Goal: Task Accomplishment & Management: Understand process/instructions

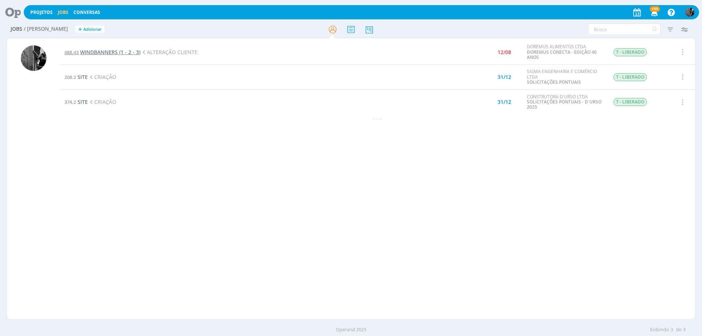
click at [112, 54] on span "WINDBANNERS (1 - 2 - 3)" at bounding box center [110, 52] width 60 height 7
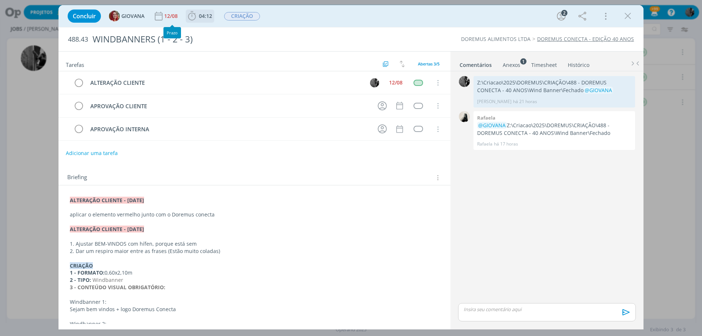
click at [200, 16] on span "04:12" at bounding box center [205, 15] width 13 height 7
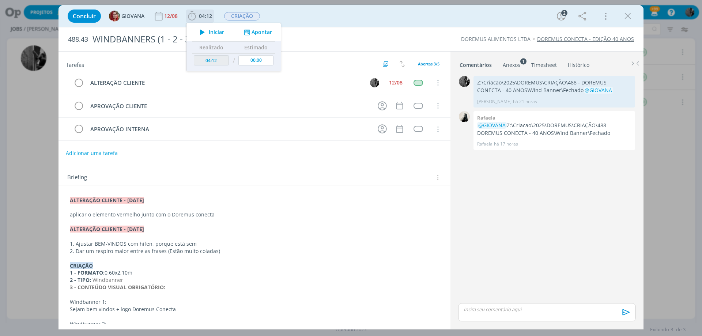
click at [222, 36] on button "Iniciar" at bounding box center [210, 32] width 29 height 10
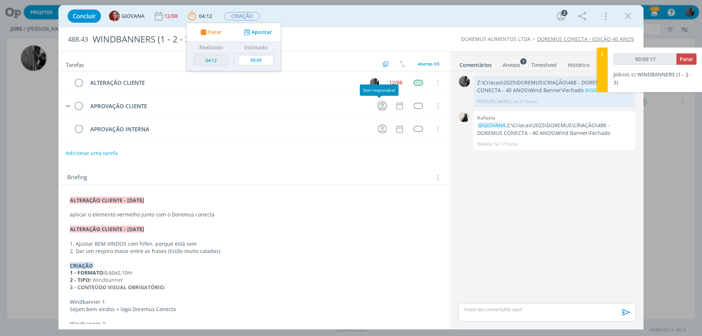
click at [378, 103] on icon "dialog" at bounding box center [382, 105] width 11 height 11
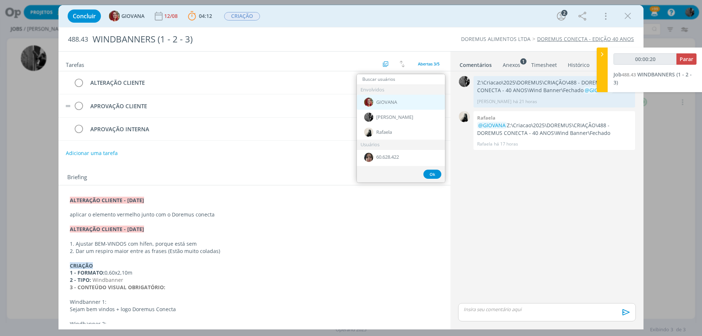
click at [393, 100] on span "GIOVANA" at bounding box center [386, 102] width 21 height 6
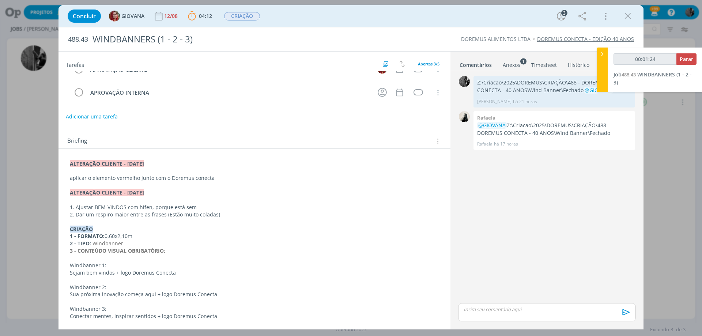
scroll to position [53, 0]
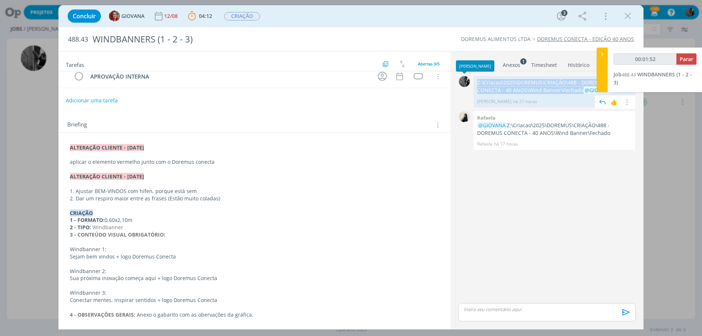
drag, startPoint x: 556, startPoint y: 91, endPoint x: 473, endPoint y: 84, distance: 83.7
click at [473, 84] on div "0 Z:\Criacao\2025\DOREMUS\CRIAÇÃO\488 - DOREMUS CONECTA - 40 ANOS\Wind Banner\F…" at bounding box center [547, 91] width 184 height 35
copy div "0 Z:\Criacao\2025\DOREMUS\CRIAÇÃO\488 - DOREMUS CONECTA - 40 ANOS\Wind Banner\F…"
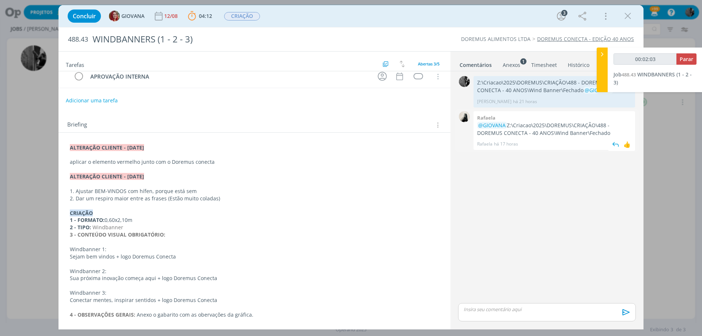
drag, startPoint x: 555, startPoint y: 107, endPoint x: 559, endPoint y: 116, distance: 10.0
click at [555, 106] on div "Z:\Criacao\2025\DOREMUS\CRIAÇÃO\488 - DOREMUS CONECTA - 40 ANOS\Wind Banner\Fec…" at bounding box center [555, 91] width 162 height 31
drag, startPoint x: 595, startPoint y: 134, endPoint x: 509, endPoint y: 127, distance: 85.9
click at [509, 127] on p "@GIOVANA Z:\Criacao\2025\DOREMUS\CRIAÇÃO\488 - DOREMUS CONECTA - 40 ANOS\Wind B…" at bounding box center [554, 129] width 154 height 15
drag, startPoint x: 508, startPoint y: 125, endPoint x: 595, endPoint y: 134, distance: 87.9
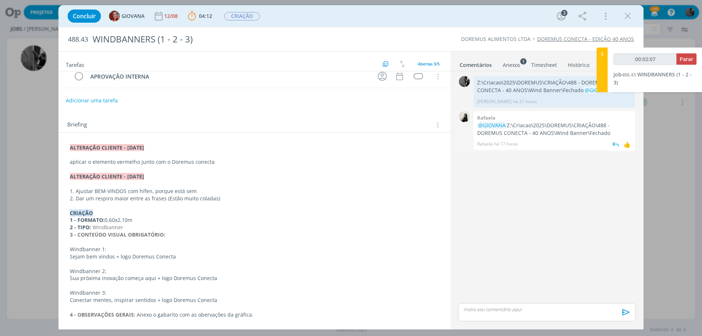
click at [595, 134] on p "@GIOVANA Z:\Criacao\2025\DOREMUS\CRIAÇÃO\488 - DOREMUS CONECTA - 40 ANOS\Wind B…" at bounding box center [554, 129] width 154 height 15
copy p "Z:\Criacao\2025\DOREMUS\CRIAÇÃO\488 - DOREMUS CONECTA - 40 ANOS\Wind Banner\Fec…"
type input "00:47:44"
click at [679, 60] on button "Parar" at bounding box center [687, 58] width 20 height 11
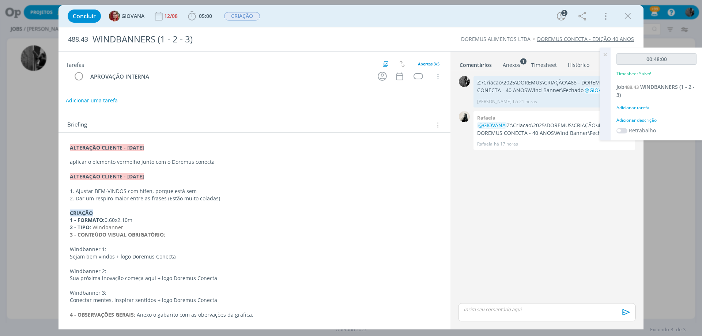
click at [483, 316] on div "dialog" at bounding box center [547, 312] width 178 height 18
click at [481, 298] on p "dialog" at bounding box center [547, 295] width 166 height 7
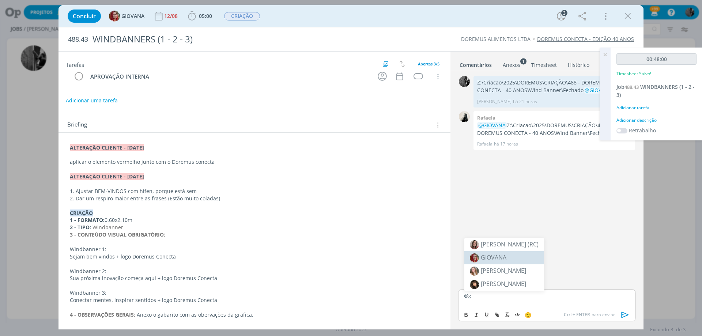
click at [502, 256] on span "GIOVANA" at bounding box center [494, 257] width 26 height 8
click at [624, 315] on icon "dialog" at bounding box center [625, 314] width 11 height 11
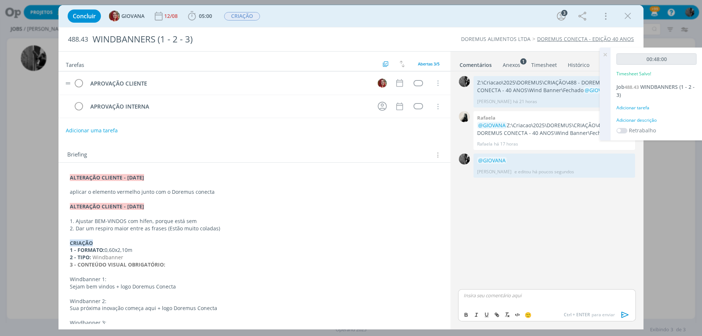
scroll to position [0, 0]
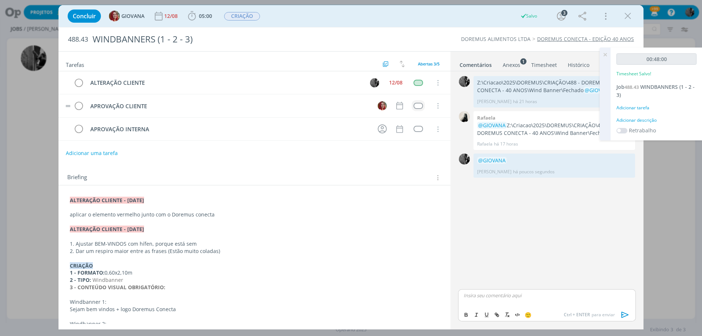
click at [414, 105] on div "dialog" at bounding box center [418, 106] width 9 height 6
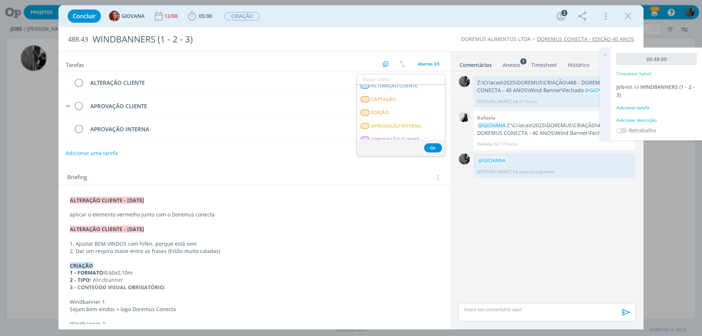
scroll to position [113, 0]
click at [407, 101] on span "APROVAÇÃO INTERNA" at bounding box center [396, 99] width 50 height 6
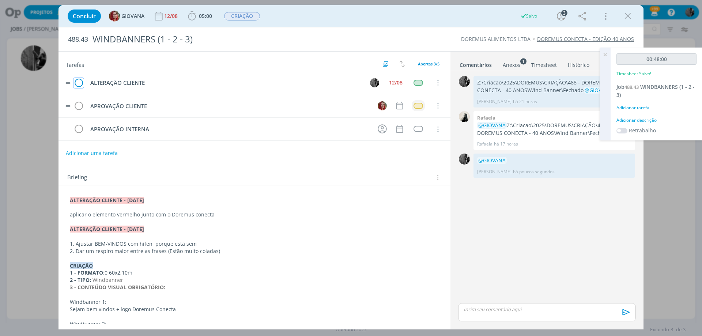
click at [78, 83] on icon "dialog" at bounding box center [79, 83] width 10 height 11
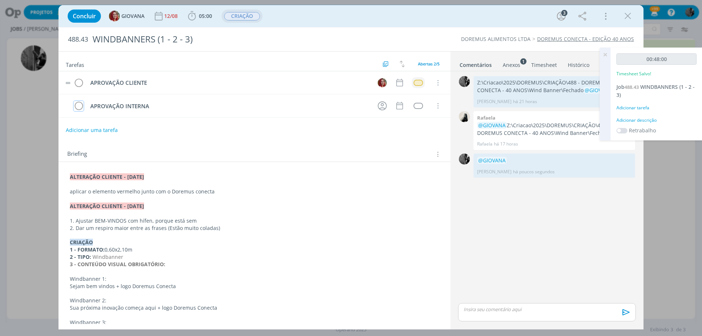
click at [233, 14] on span "CRIAÇÃO" at bounding box center [242, 16] width 36 height 8
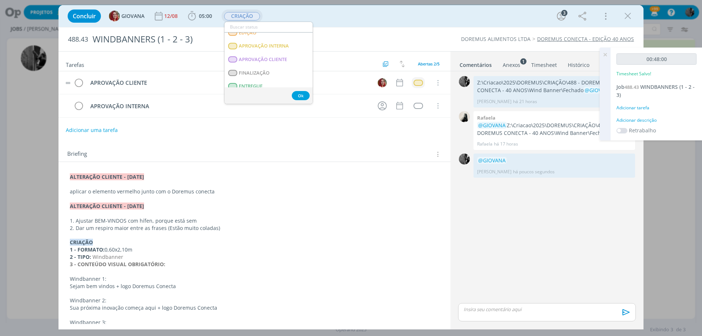
scroll to position [100, 0]
click at [275, 46] on span "APROVAÇÃO INTERNA" at bounding box center [264, 47] width 50 height 6
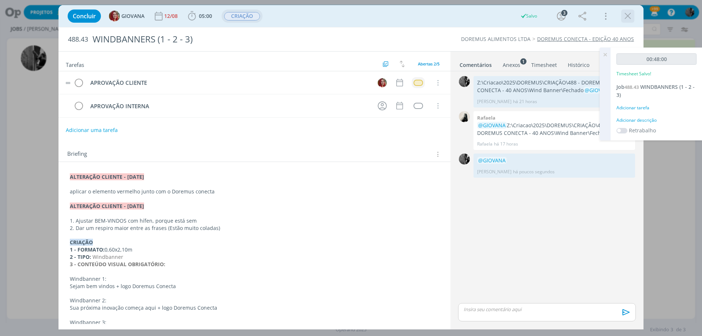
click at [627, 14] on icon "dialog" at bounding box center [628, 16] width 11 height 11
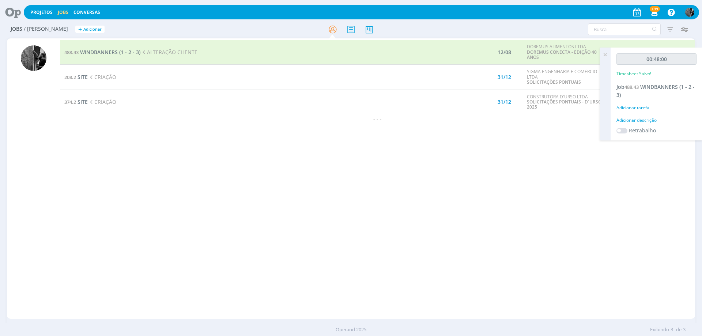
click at [604, 54] on icon at bounding box center [605, 55] width 13 height 14
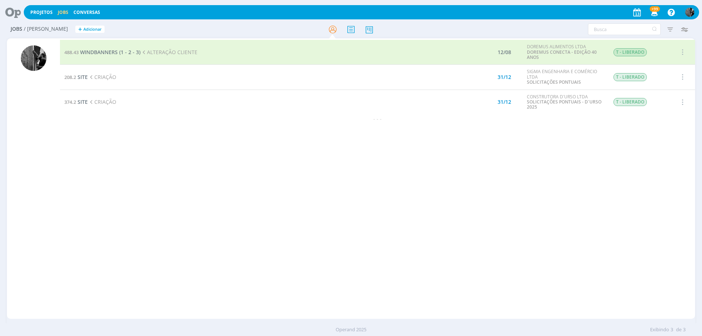
click at [222, 52] on td "488.43 WINDBANNERS (1 - 2 - 3) ALTERAÇÃO CLIENTE" at bounding box center [251, 52] width 382 height 25
click at [98, 51] on span "WINDBANNERS (1 - 2 - 3)" at bounding box center [110, 52] width 60 height 7
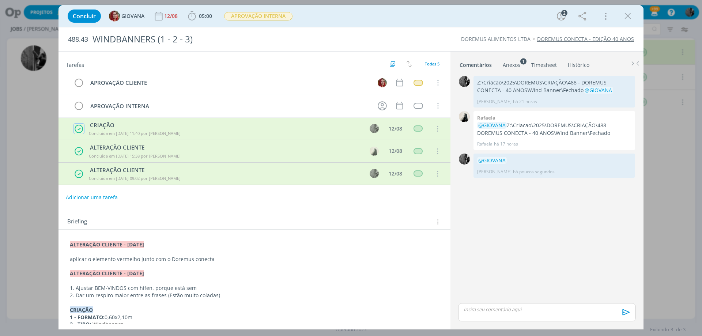
click at [78, 130] on icon "dialog" at bounding box center [78, 129] width 9 height 10
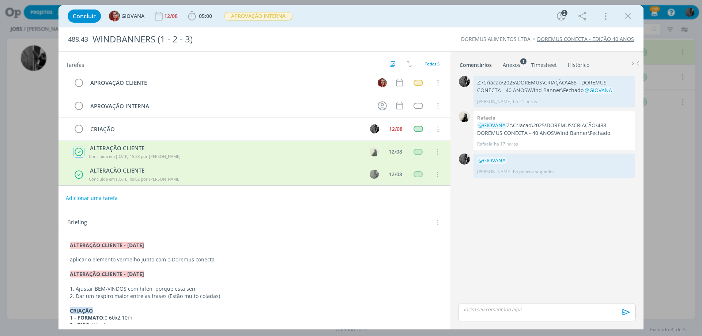
click at [79, 154] on icon "dialog" at bounding box center [78, 152] width 9 height 10
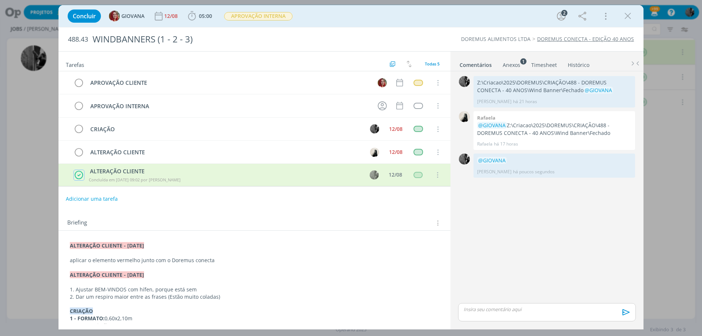
click at [76, 176] on icon "dialog" at bounding box center [78, 175] width 9 height 10
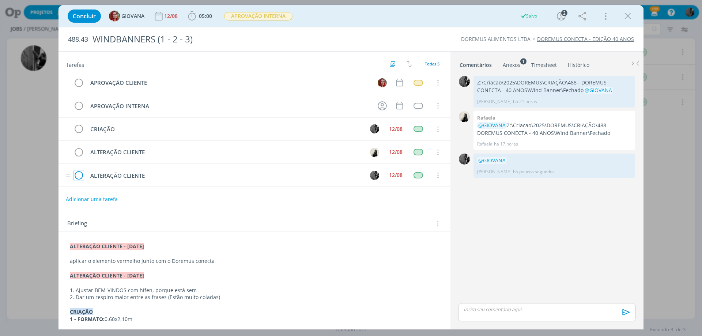
click at [79, 175] on icon "dialog" at bounding box center [79, 175] width 10 height 11
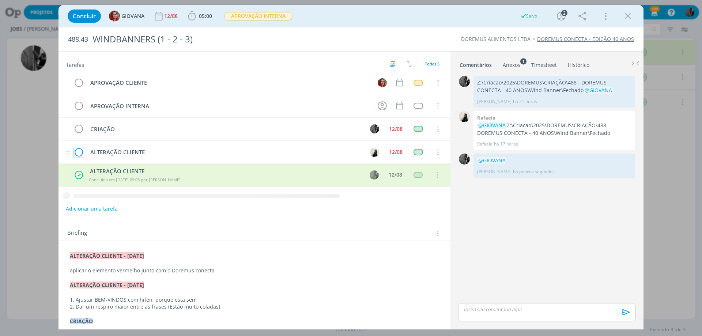
click at [79, 153] on icon "dialog" at bounding box center [79, 152] width 10 height 11
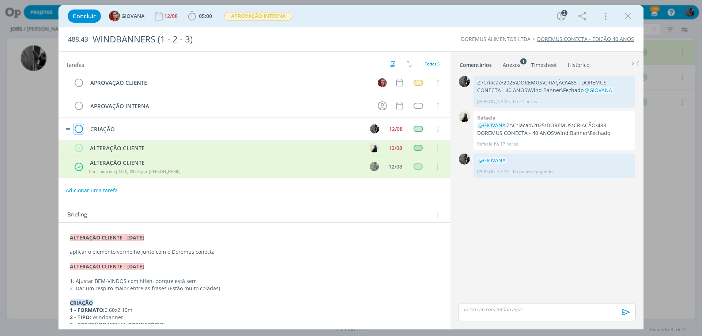
click at [82, 132] on icon "dialog" at bounding box center [79, 129] width 10 height 11
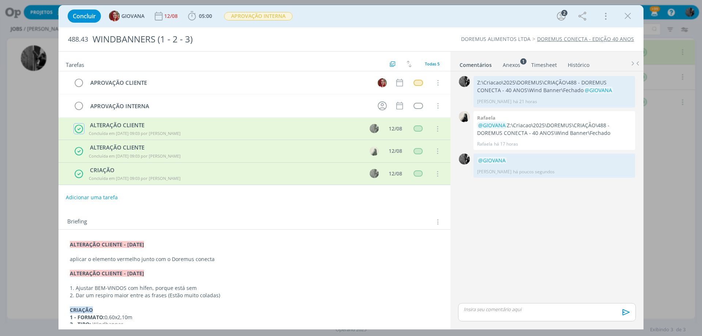
click at [75, 128] on icon "dialog" at bounding box center [78, 129] width 9 height 10
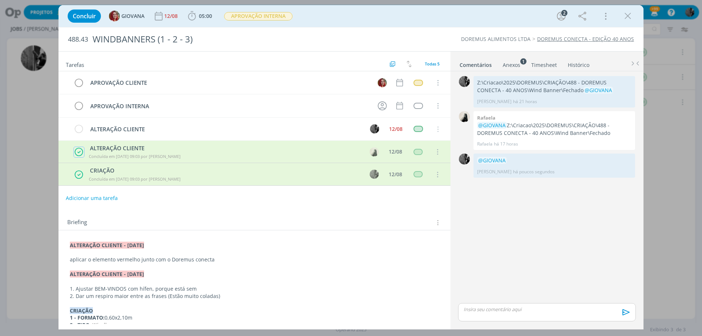
click at [79, 151] on icon "dialog" at bounding box center [78, 152] width 9 height 10
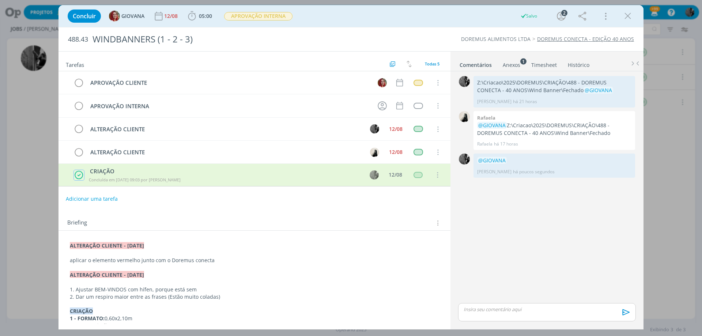
click at [79, 176] on icon "dialog" at bounding box center [78, 175] width 9 height 10
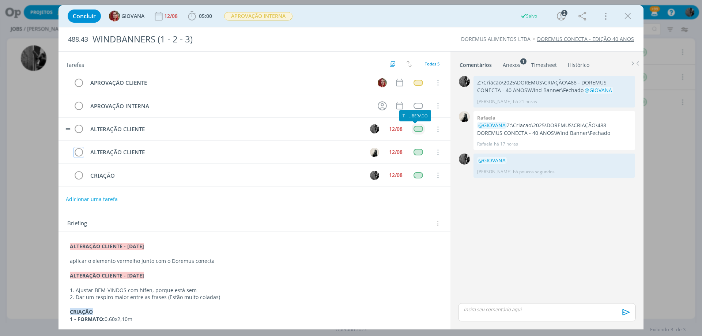
click at [418, 127] on div "dialog" at bounding box center [418, 129] width 9 height 6
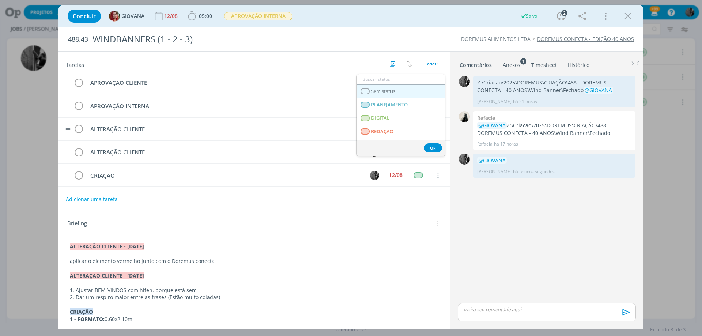
click at [398, 91] on link "Sem status" at bounding box center [401, 92] width 88 height 14
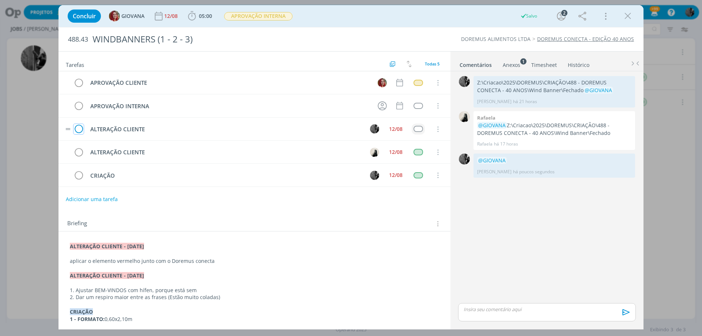
click at [74, 125] on icon "dialog" at bounding box center [79, 129] width 10 height 11
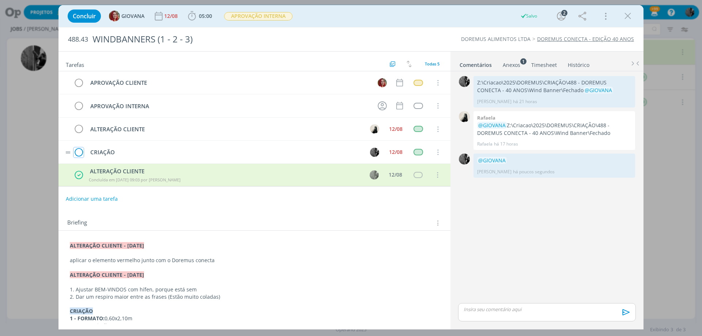
click at [76, 154] on icon "dialog" at bounding box center [79, 152] width 10 height 11
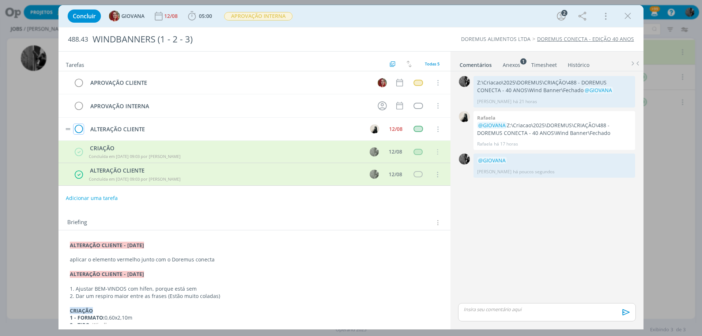
click at [74, 132] on icon "dialog" at bounding box center [79, 129] width 10 height 11
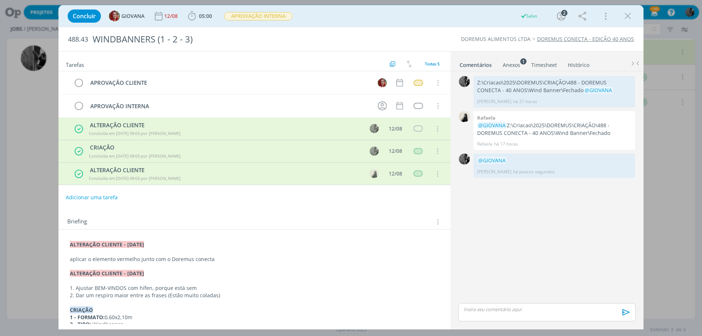
drag, startPoint x: 627, startPoint y: 19, endPoint x: 230, endPoint y: 223, distance: 446.9
click at [628, 18] on icon "dialog" at bounding box center [628, 16] width 11 height 11
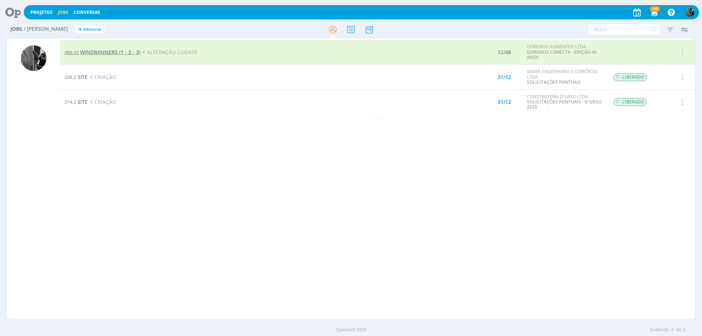
click at [112, 53] on span "WINDBANNERS (1 - 2 - 3)" at bounding box center [110, 52] width 60 height 7
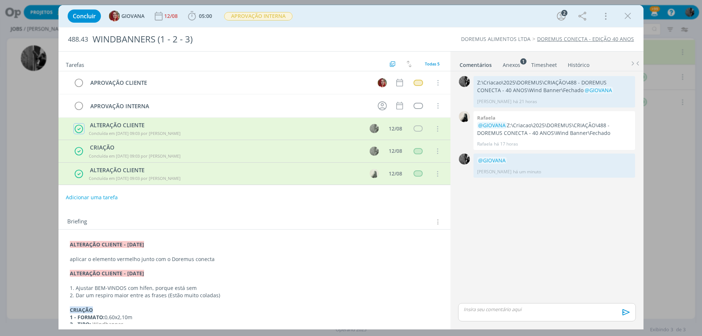
drag, startPoint x: 76, startPoint y: 131, endPoint x: 81, endPoint y: 132, distance: 4.4
click at [77, 131] on icon "dialog" at bounding box center [78, 129] width 9 height 10
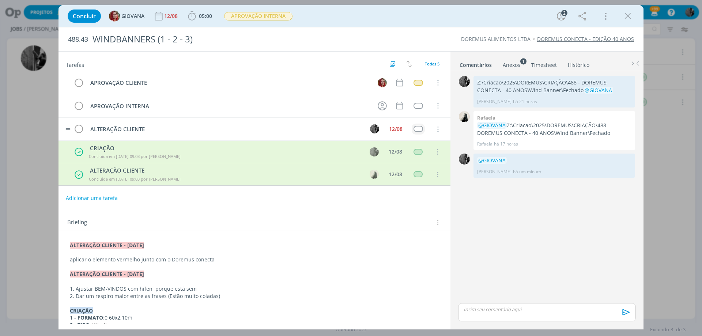
click at [415, 133] on td "dialog" at bounding box center [418, 129] width 13 height 11
click at [415, 129] on div "dialog" at bounding box center [418, 129] width 9 height 6
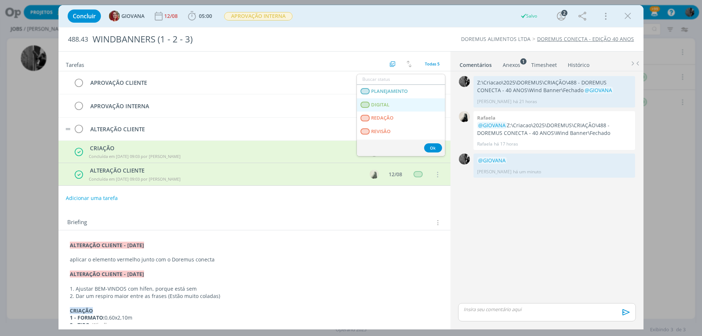
click at [394, 108] on link "DIGITAL" at bounding box center [401, 105] width 88 height 14
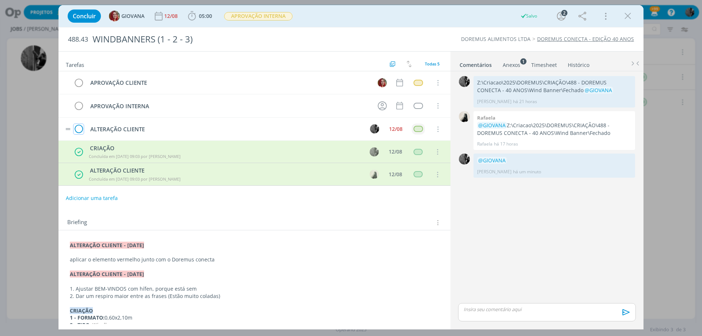
click at [80, 129] on icon "dialog" at bounding box center [79, 129] width 10 height 11
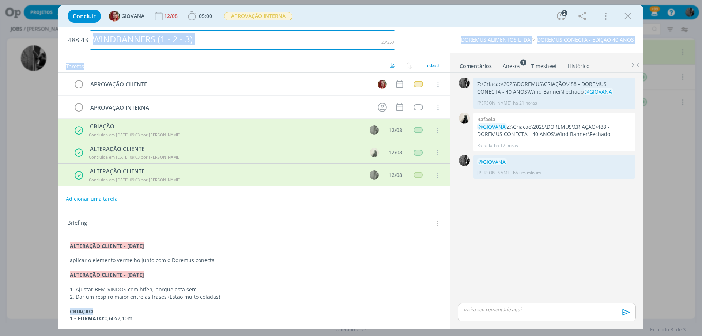
drag, startPoint x: 166, startPoint y: 56, endPoint x: 140, endPoint y: 65, distance: 27.4
click at [144, 66] on div "Tarefas Usar Job de template Ordenar por: Prazo crescente Prazo decrescente Ord…" at bounding box center [255, 63] width 392 height 20
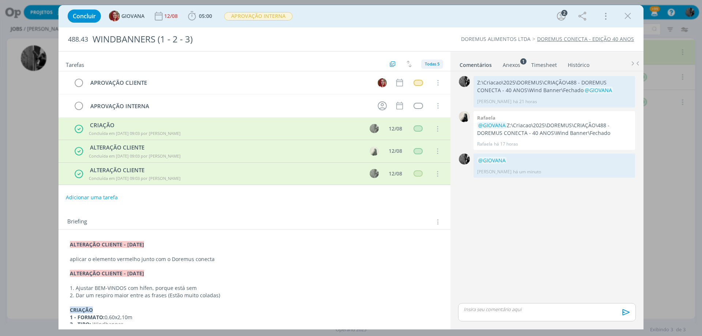
click at [430, 65] on span "Todas 5" at bounding box center [432, 63] width 15 height 5
click at [446, 83] on span "Abertas 2/5" at bounding box center [439, 80] width 25 height 7
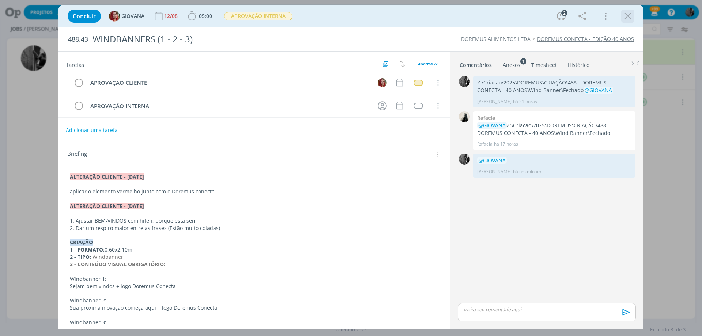
click at [631, 15] on icon "dialog" at bounding box center [628, 16] width 11 height 11
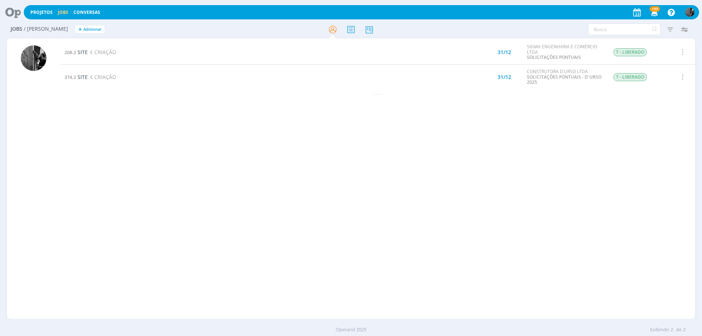
click at [59, 14] on link "Jobs" at bounding box center [63, 12] width 11 height 6
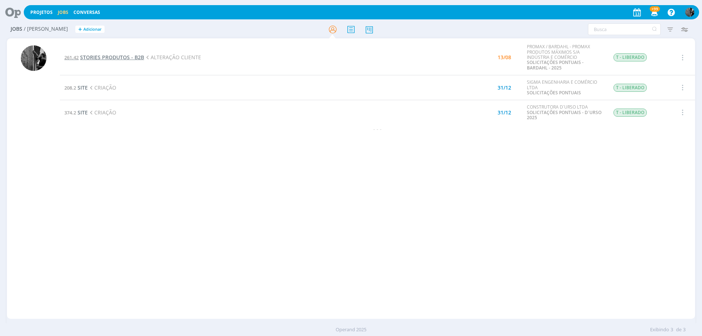
click at [111, 55] on span "STORIES PRODUTOS - B2B" at bounding box center [112, 57] width 64 height 7
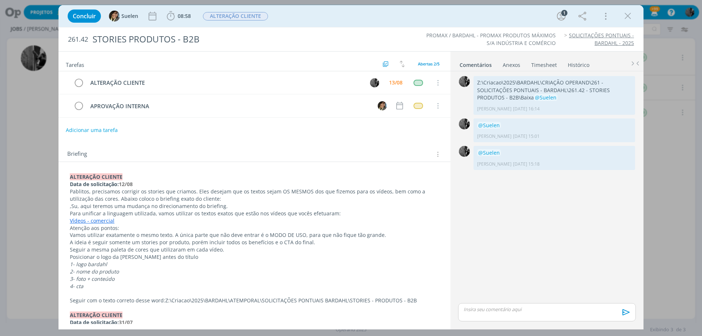
scroll to position [73, 0]
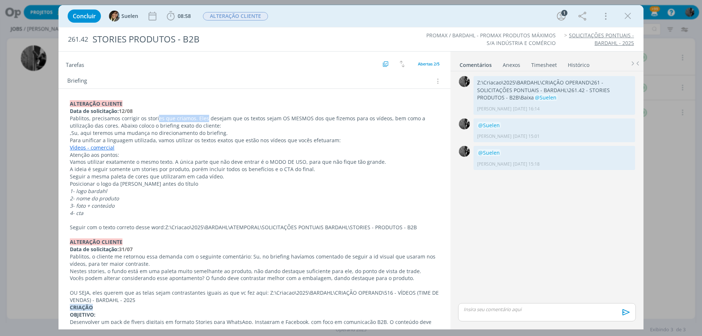
drag, startPoint x: 158, startPoint y: 118, endPoint x: 203, endPoint y: 115, distance: 45.8
click at [203, 115] on p "Pablitos, precisamos corrigir os stories que criamos. Eles desejam que os texto…" at bounding box center [254, 122] width 369 height 15
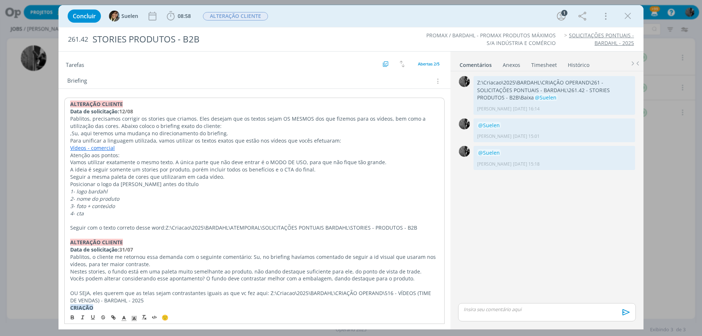
click at [216, 119] on p "Pablitos, precisamos corrigir os stories que criamos. Eles desejam que os texto…" at bounding box center [254, 122] width 369 height 15
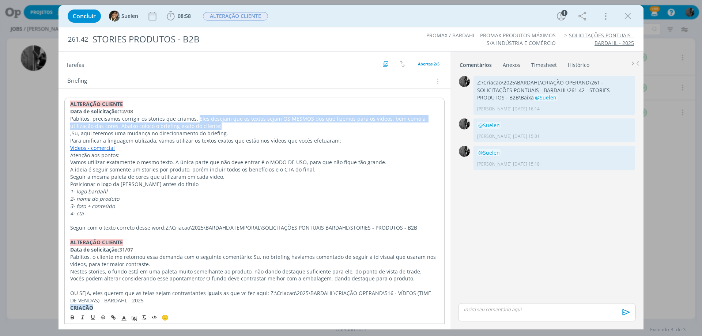
drag, startPoint x: 195, startPoint y: 117, endPoint x: 213, endPoint y: 127, distance: 21.1
click at [215, 127] on p "Pablitos, precisamos corrigir os stories que criamos. Eles desejam que os texto…" at bounding box center [254, 122] width 369 height 15
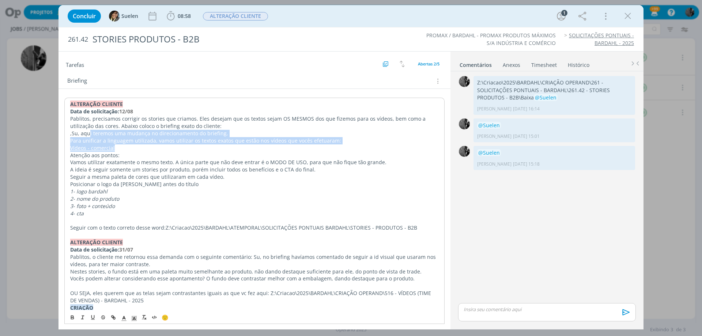
drag, startPoint x: 88, startPoint y: 133, endPoint x: 109, endPoint y: 139, distance: 22.1
click at [267, 143] on div "ALTERAÇÃO CLIENTE Data de solicitação: 12/08 Pablitos, precisamos corrigir os s…" at bounding box center [254, 286] width 380 height 376
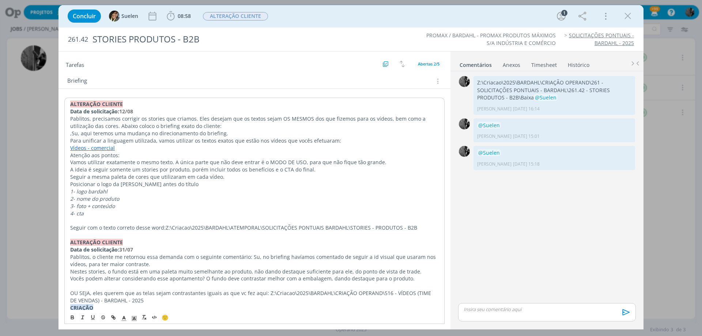
click at [108, 148] on link "Vídeos - comercial" at bounding box center [92, 147] width 45 height 7
click at [119, 162] on link "[URL][DOMAIN_NAME]" at bounding box center [117, 162] width 55 height 10
click at [178, 199] on p "2- nome do produto" at bounding box center [254, 198] width 369 height 7
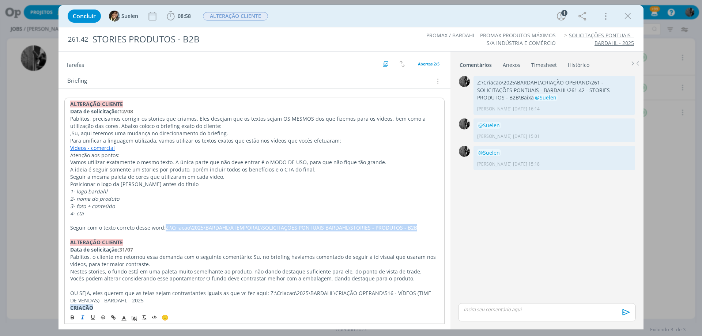
drag, startPoint x: 165, startPoint y: 225, endPoint x: 415, endPoint y: 225, distance: 249.4
click at [415, 225] on p "Seguir com o texto correto desse word: Z:\Criacao\2025\BARDAHL\ATEMPORAL\SOLICI…" at bounding box center [254, 227] width 369 height 7
copy p "Z:\Criacao\2025\BARDAHL\ATEMPORAL\SOLICITAÇÕES PONTUAIS BARDAHL\STORIES - PRODU…"
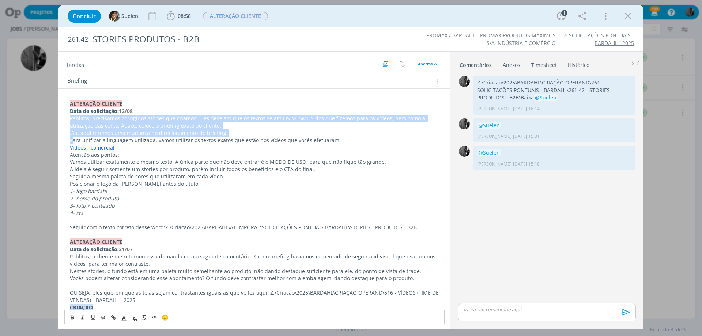
drag, startPoint x: 68, startPoint y: 120, endPoint x: 73, endPoint y: 139, distance: 19.6
click at [73, 139] on div "ALTERAÇÃO CLIENTE Data de solicitação: 12/08 Pablitos, precisamos corrigir os s…" at bounding box center [254, 286] width 380 height 376
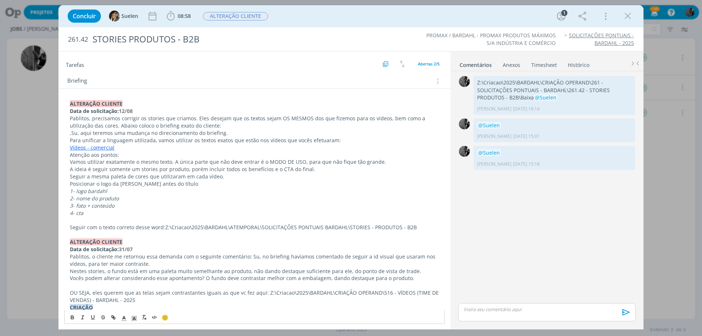
click at [116, 138] on p "Para unificar a linguagem utilizada, vamos utilizar os textos exatos que estão …" at bounding box center [254, 140] width 369 height 7
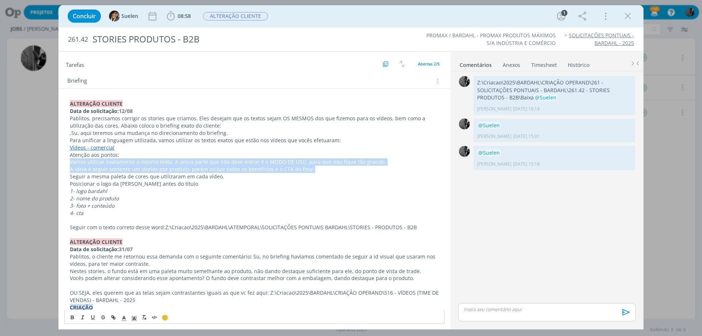
drag, startPoint x: 70, startPoint y: 161, endPoint x: 335, endPoint y: 169, distance: 265.6
click at [335, 169] on div "ALTERAÇÃO CLIENTE Data de solicitação: 12/08 Pablitos, precisamos corrigir os s…" at bounding box center [254, 286] width 380 height 376
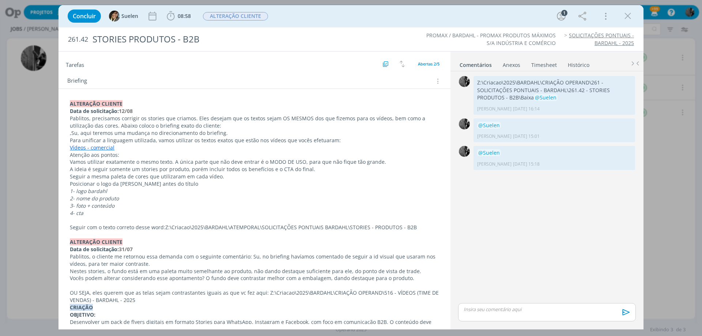
click at [102, 176] on p "Seguir a mesma paleta de cores que utilizaram em cada vídeo." at bounding box center [254, 176] width 369 height 7
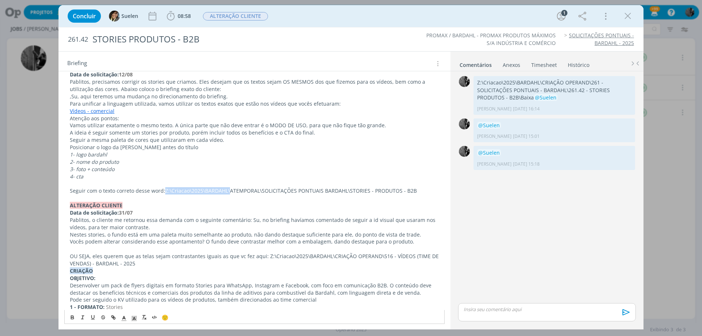
drag, startPoint x: 163, startPoint y: 189, endPoint x: 229, endPoint y: 190, distance: 66.2
click at [229, 190] on p "Seguir com o texto correto desse word: Z:\Criacao\2025\BARDAHL\ATEMPORAL\SOLICI…" at bounding box center [254, 190] width 369 height 7
click at [79, 193] on p "Seguir com o texto correto desse word: Z:\Criacao\2025\BARDAHL\ATEMPORAL\SOLICI…" at bounding box center [254, 190] width 369 height 7
drag, startPoint x: 164, startPoint y: 191, endPoint x: 147, endPoint y: 189, distance: 17.3
click at [147, 189] on p "Seguir com o texto correto desse word: Z:\Criacao\2025\BARDAHL\ATEMPORAL\SOLICI…" at bounding box center [254, 190] width 369 height 7
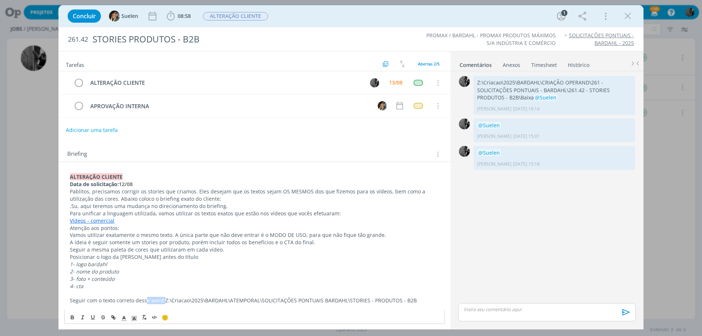
scroll to position [73, 0]
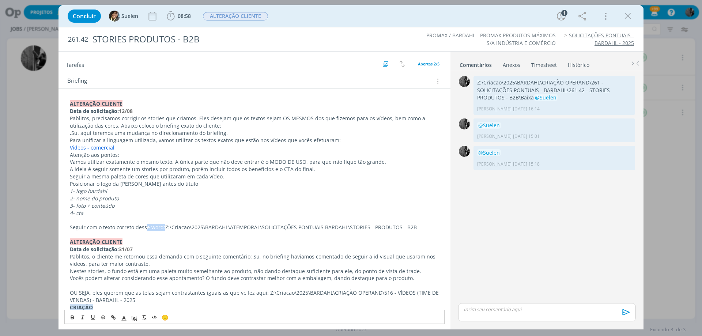
click at [162, 229] on p "Seguir com o texto correto desse word: Z:\Criacao\2025\BARDAHL\ATEMPORAL\SOLICI…" at bounding box center [254, 227] width 369 height 7
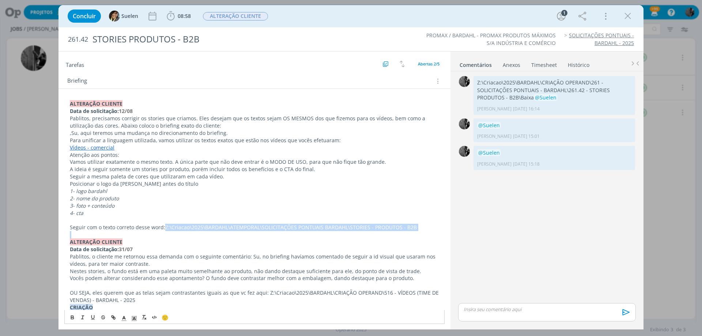
drag, startPoint x: 163, startPoint y: 225, endPoint x: 260, endPoint y: 235, distance: 97.5
click at [260, 235] on div "ALTERAÇÃO CLIENTE Data de solicitação: 12/08 Pablitos, precisamos corrigir os s…" at bounding box center [254, 286] width 380 height 376
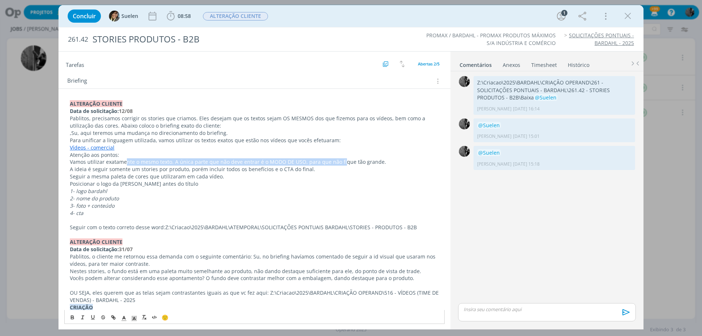
drag, startPoint x: 126, startPoint y: 160, endPoint x: 339, endPoint y: 160, distance: 213.6
click at [339, 160] on p "Vamos utilizar exatamente o mesmo texto. A única parte que não deve entrar é o …" at bounding box center [254, 161] width 369 height 7
click at [219, 161] on p "Vamos utilizar exatamente o mesmo texto. A única parte que não deve entrar é o …" at bounding box center [254, 161] width 369 height 7
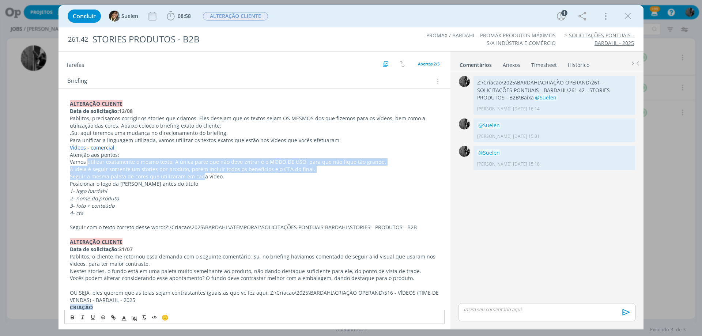
drag, startPoint x: 89, startPoint y: 165, endPoint x: 199, endPoint y: 179, distance: 110.9
click at [200, 180] on div "ALTERAÇÃO CLIENTE Data de solicitação: 12/08 Pablitos, precisamos corrigir os s…" at bounding box center [254, 286] width 380 height 376
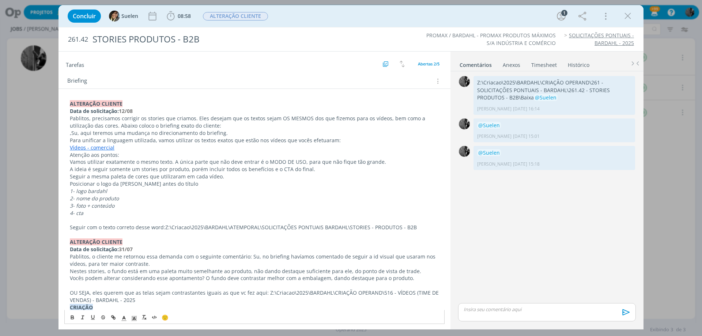
click at [127, 194] on p "1- logo bardahl" at bounding box center [254, 191] width 369 height 7
drag, startPoint x: 502, startPoint y: 97, endPoint x: 475, endPoint y: 84, distance: 29.8
click at [475, 84] on div "Z:\Criacao\2025\BARDAHL\CRIAÇÃO OPERAND\261 - SOLICITAÇÕES PONTUAIS - BARDAHL\2…" at bounding box center [555, 95] width 162 height 39
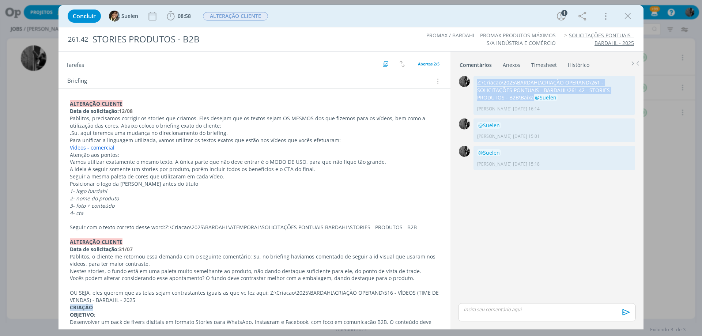
copy p "Z:\Criacao\2025\BARDAHL\CRIAÇÃO OPERAND\261 - SOLICITAÇÕES PONTUAIS - BARDAHL\2…"
click at [57, 272] on div "Concluir Suelen 08:58 Iniciar Apontar Data * [DATE] Horas * 00:00 Tarefa Seleci…" at bounding box center [351, 168] width 702 height 336
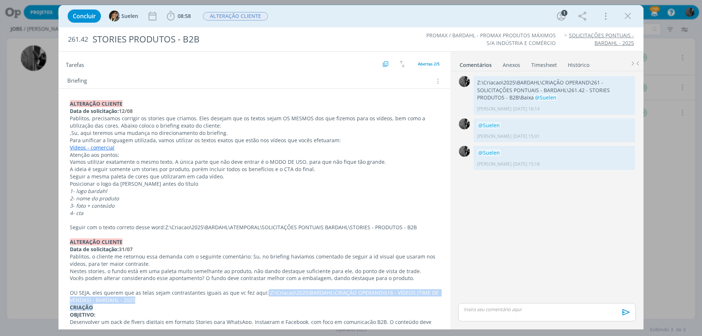
drag, startPoint x: 261, startPoint y: 293, endPoint x: 136, endPoint y: 302, distance: 125.0
click at [136, 302] on p "OU SEJA, eles querem que as telas sejam contrastantes iguais as que vc fez aqui…" at bounding box center [254, 296] width 369 height 15
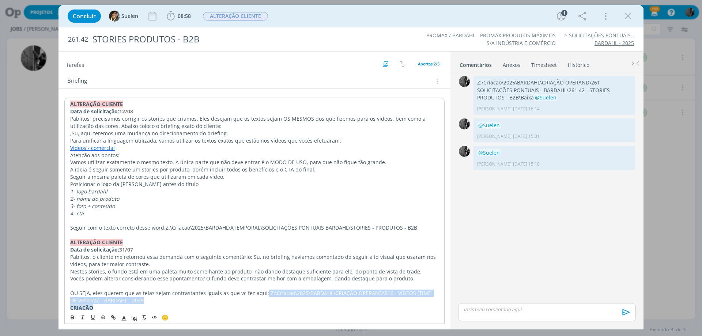
copy p "Z:\Criacao\2025\BARDAHL\CRIAÇÃO OPERAND\516 - VÍDEOS (TIME DE VENDAS) - BARDAHL…"
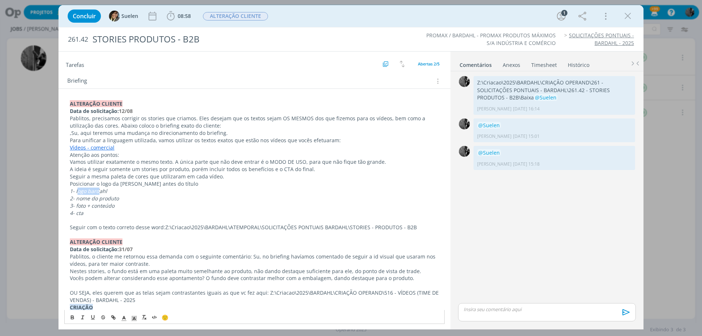
drag, startPoint x: 76, startPoint y: 192, endPoint x: 101, endPoint y: 195, distance: 24.4
click at [99, 191] on em "1- logo bardahl" at bounding box center [88, 191] width 37 height 7
drag, startPoint x: 87, startPoint y: 199, endPoint x: 102, endPoint y: 199, distance: 14.6
click at [102, 199] on em "2- nome do produto" at bounding box center [94, 198] width 49 height 7
drag, startPoint x: 76, startPoint y: 205, endPoint x: 113, endPoint y: 204, distance: 36.9
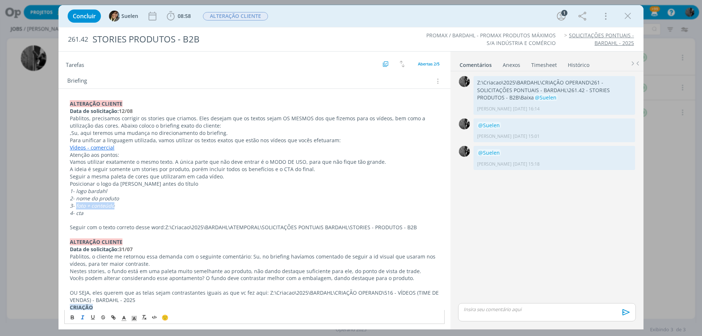
click at [113, 204] on em "3- foto + conteúdo" at bounding box center [92, 205] width 45 height 7
drag, startPoint x: 78, startPoint y: 212, endPoint x: 95, endPoint y: 217, distance: 18.5
click at [95, 217] on div "ALTERAÇÃO CLIENTE Data de solicitação: 12/08 Pablitos, precisamos corrigir os s…" at bounding box center [254, 286] width 380 height 376
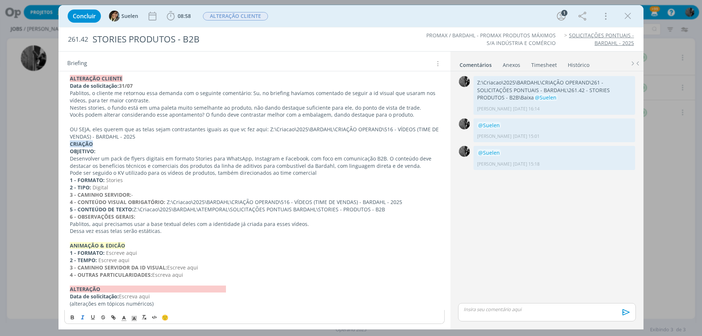
scroll to position [240, 0]
